Goal: Task Accomplishment & Management: Complete application form

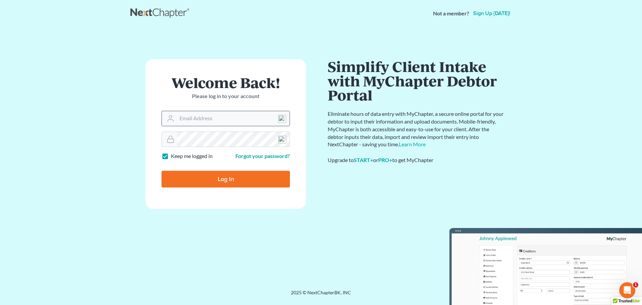
click at [192, 115] on input "Email Address" at bounding box center [233, 118] width 113 height 15
type input "[EMAIL_ADDRESS][DOMAIN_NAME]"
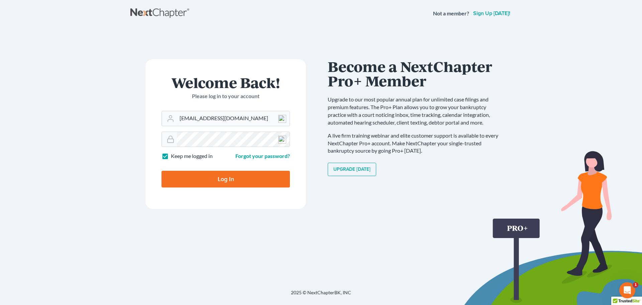
click at [216, 174] on input "Log In" at bounding box center [226, 179] width 128 height 17
type input "Thinking..."
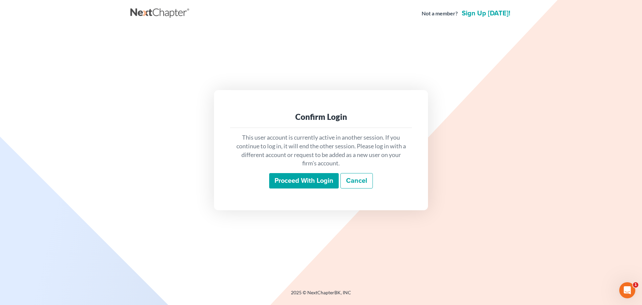
click at [286, 178] on input "Proceed with login" at bounding box center [304, 180] width 70 height 15
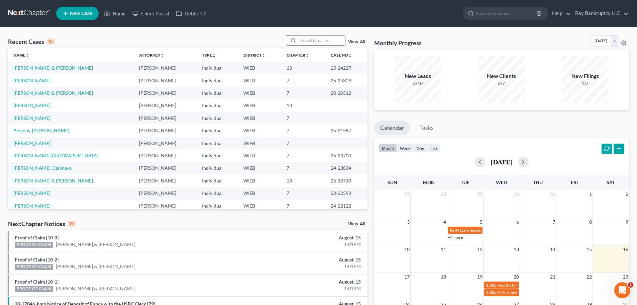
click at [310, 42] on input "search" at bounding box center [321, 40] width 47 height 10
type input "[PERSON_NAME]"
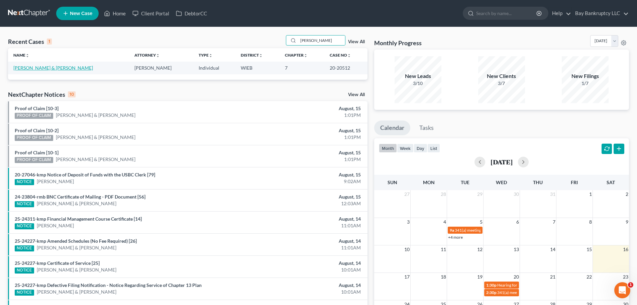
click at [27, 66] on link "[PERSON_NAME] & [PERSON_NAME]" at bounding box center [53, 68] width 80 height 6
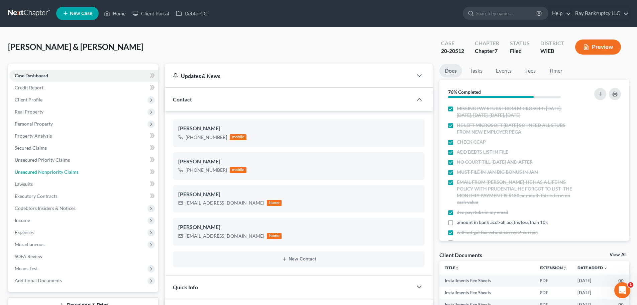
click at [48, 173] on span "Unsecured Nonpriority Claims" at bounding box center [47, 172] width 64 height 6
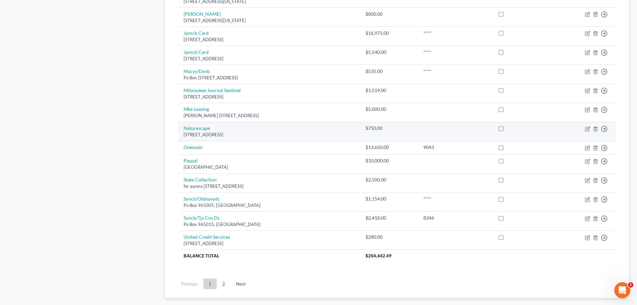
scroll to position [435, 0]
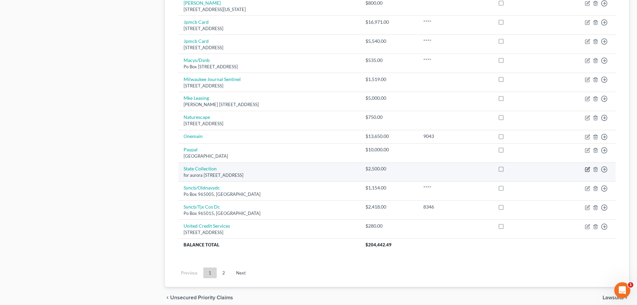
click at [587, 169] on icon "button" at bounding box center [587, 169] width 5 height 5
select select "52"
select select "14"
select select "2"
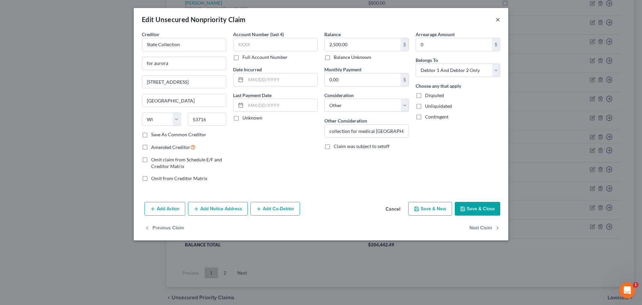
click at [499, 18] on button "×" at bounding box center [498, 19] width 5 height 8
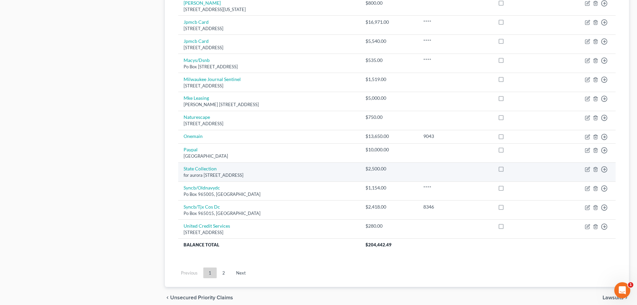
scroll to position [464, 0]
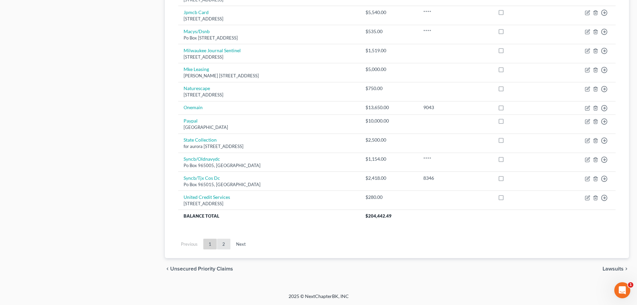
click at [226, 242] on link "2" at bounding box center [223, 243] width 13 height 11
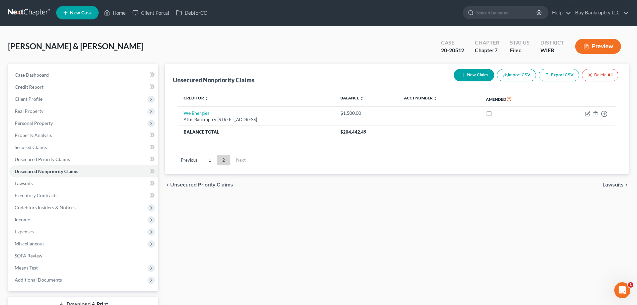
scroll to position [0, 0]
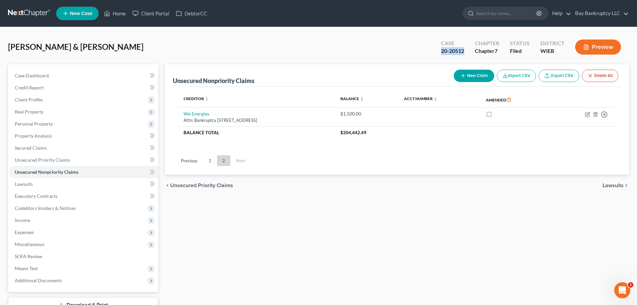
drag, startPoint x: 441, startPoint y: 56, endPoint x: 466, endPoint y: 54, distance: 24.8
click at [466, 54] on div "Case 20-20512" at bounding box center [453, 48] width 34 height 20
copy div "20-20512"
click at [27, 102] on span "Client Profile" at bounding box center [29, 100] width 28 height 6
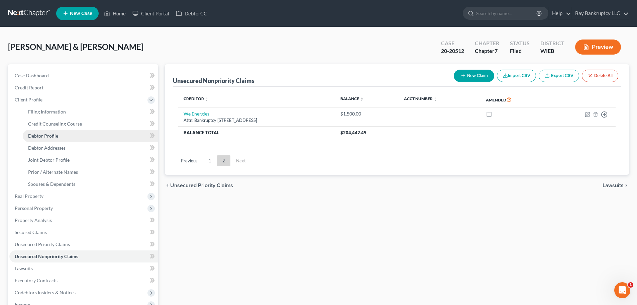
click at [54, 138] on span "Debtor Profile" at bounding box center [43, 136] width 30 height 6
select select "1"
select select "6"
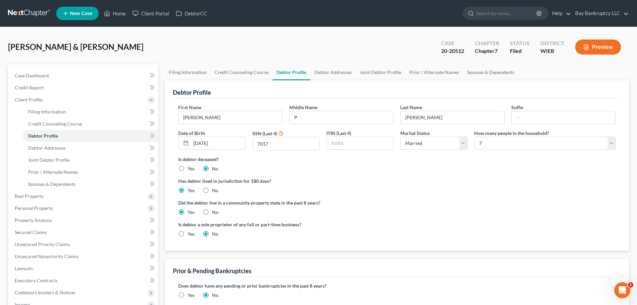
radio input "true"
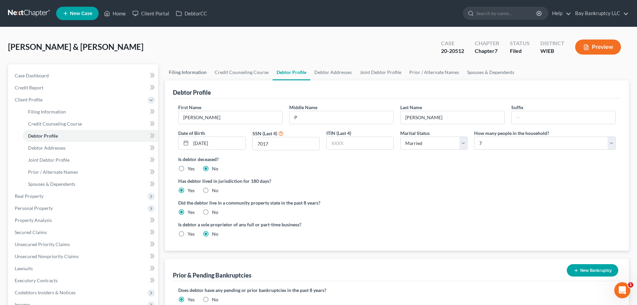
click at [192, 72] on link "Filing Information" at bounding box center [188, 72] width 46 height 16
select select "1"
select select "0"
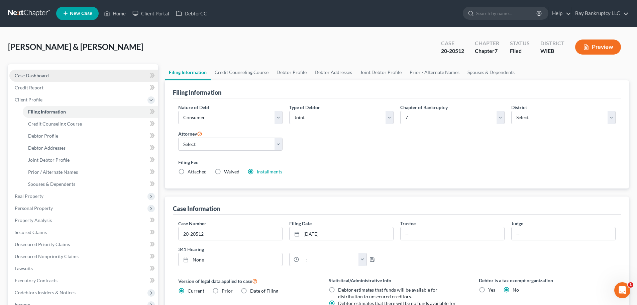
click at [56, 72] on link "Case Dashboard" at bounding box center [83, 76] width 149 height 12
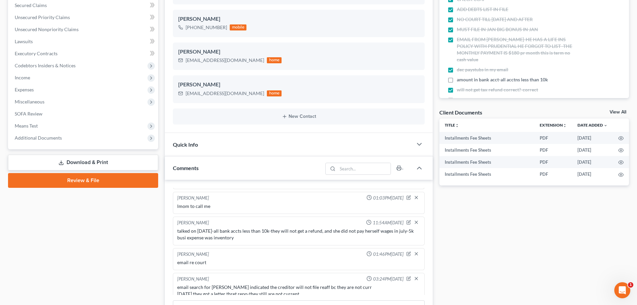
scroll to position [9, 0]
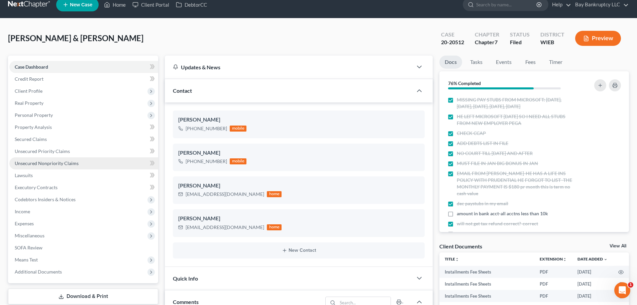
click at [39, 158] on link "Unsecured Nonpriority Claims" at bounding box center [83, 163] width 149 height 12
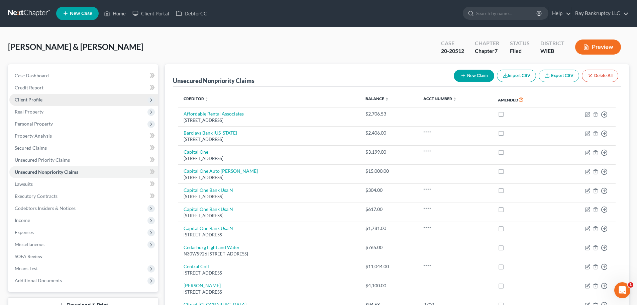
click at [30, 101] on span "Client Profile" at bounding box center [29, 100] width 28 height 6
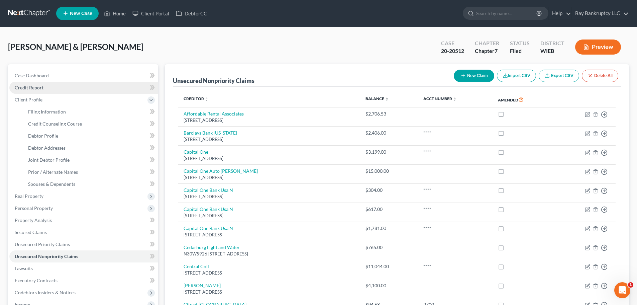
click at [40, 92] on link "Credit Report" at bounding box center [83, 88] width 149 height 12
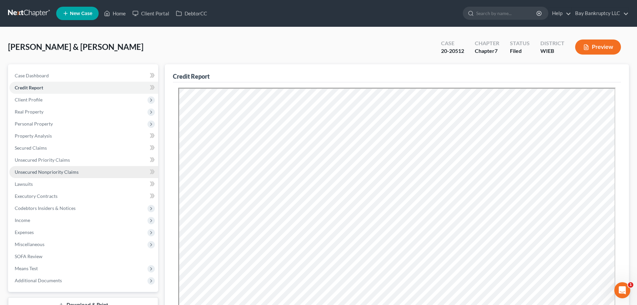
click at [41, 174] on span "Unsecured Nonpriority Claims" at bounding box center [47, 172] width 64 height 6
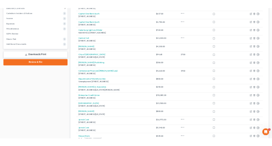
scroll to position [29, 0]
